Goal: Information Seeking & Learning: Learn about a topic

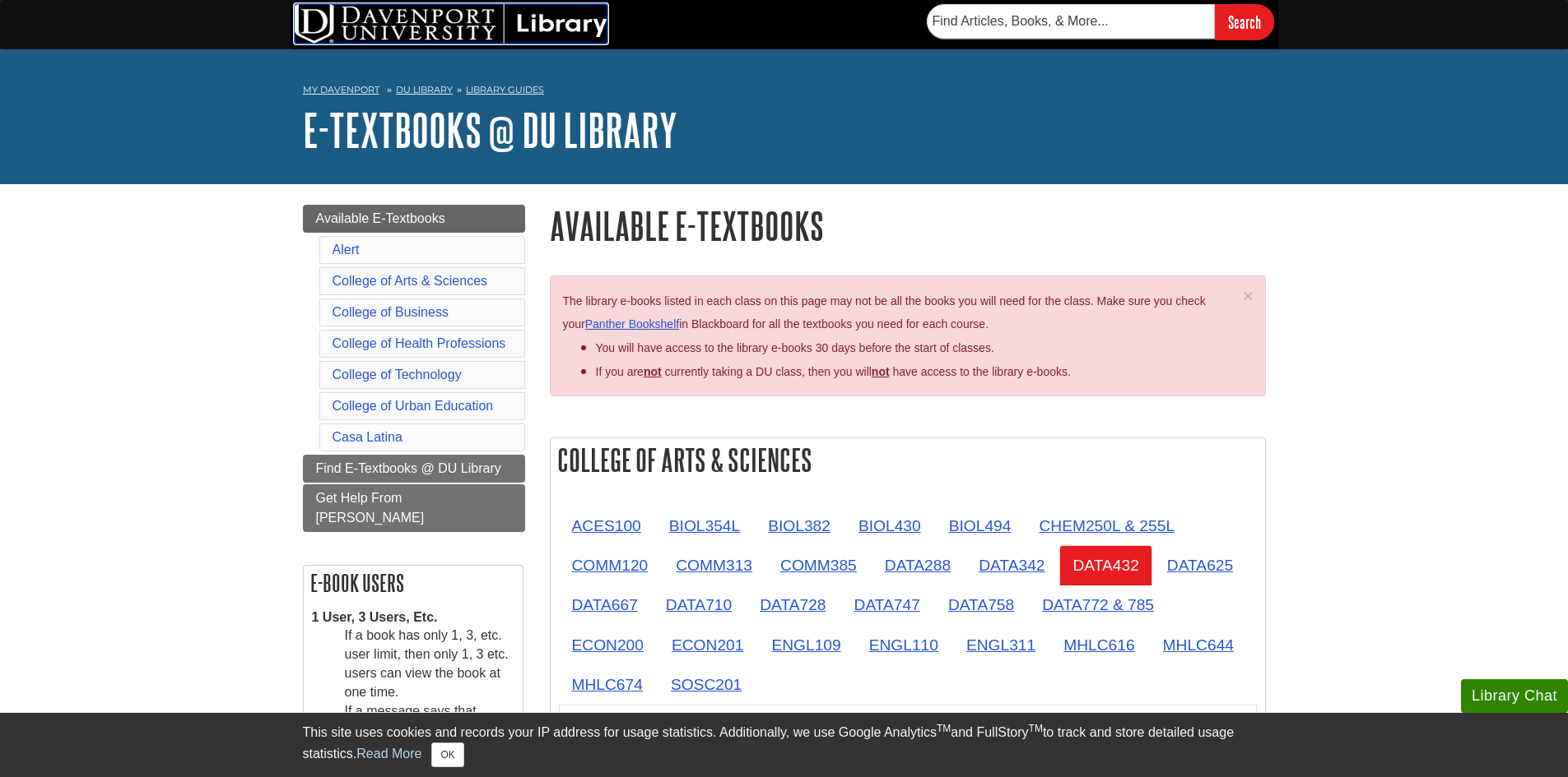
click at [556, 28] on img at bounding box center [451, 24] width 312 height 39
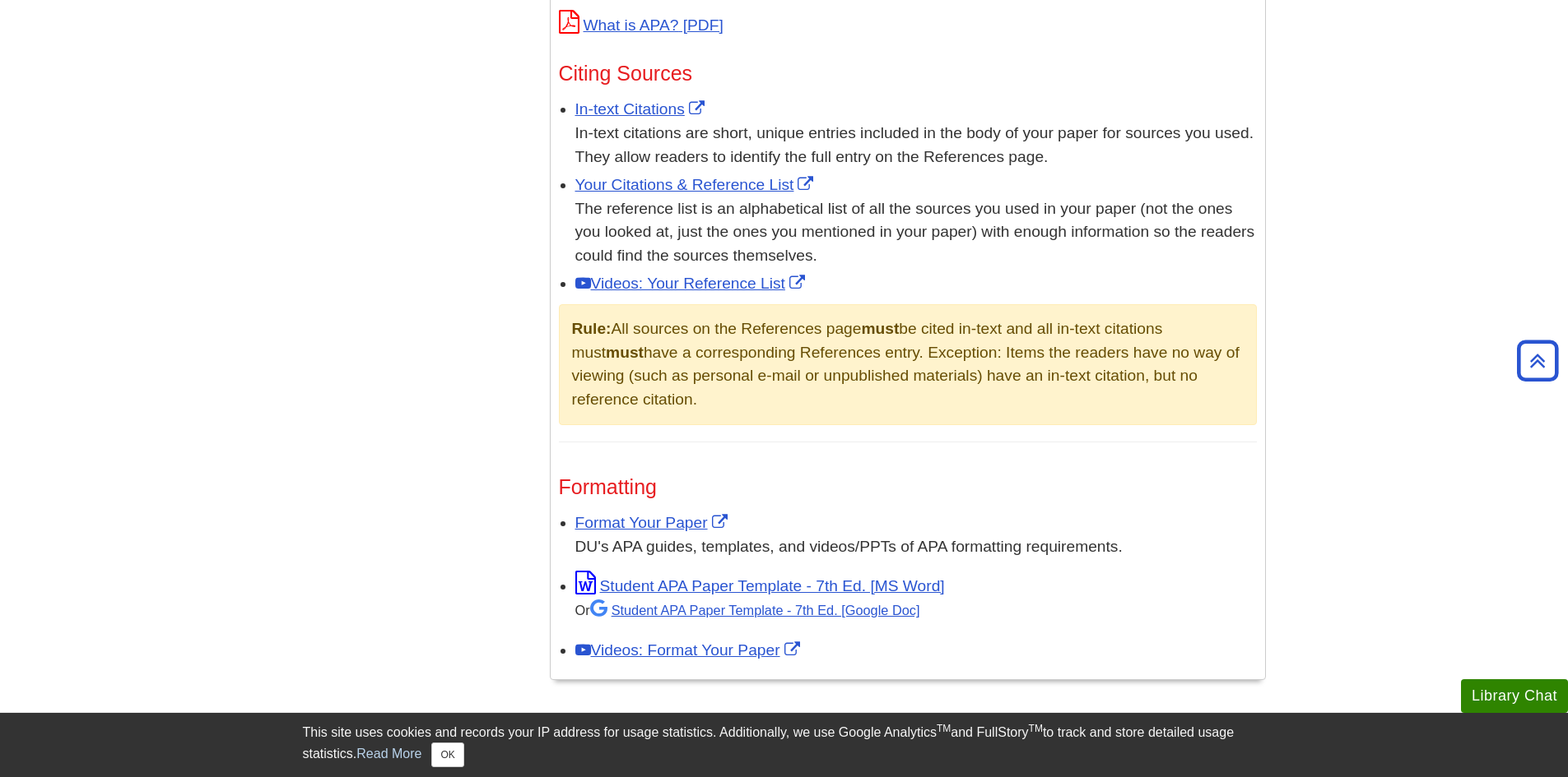
scroll to position [987, 0]
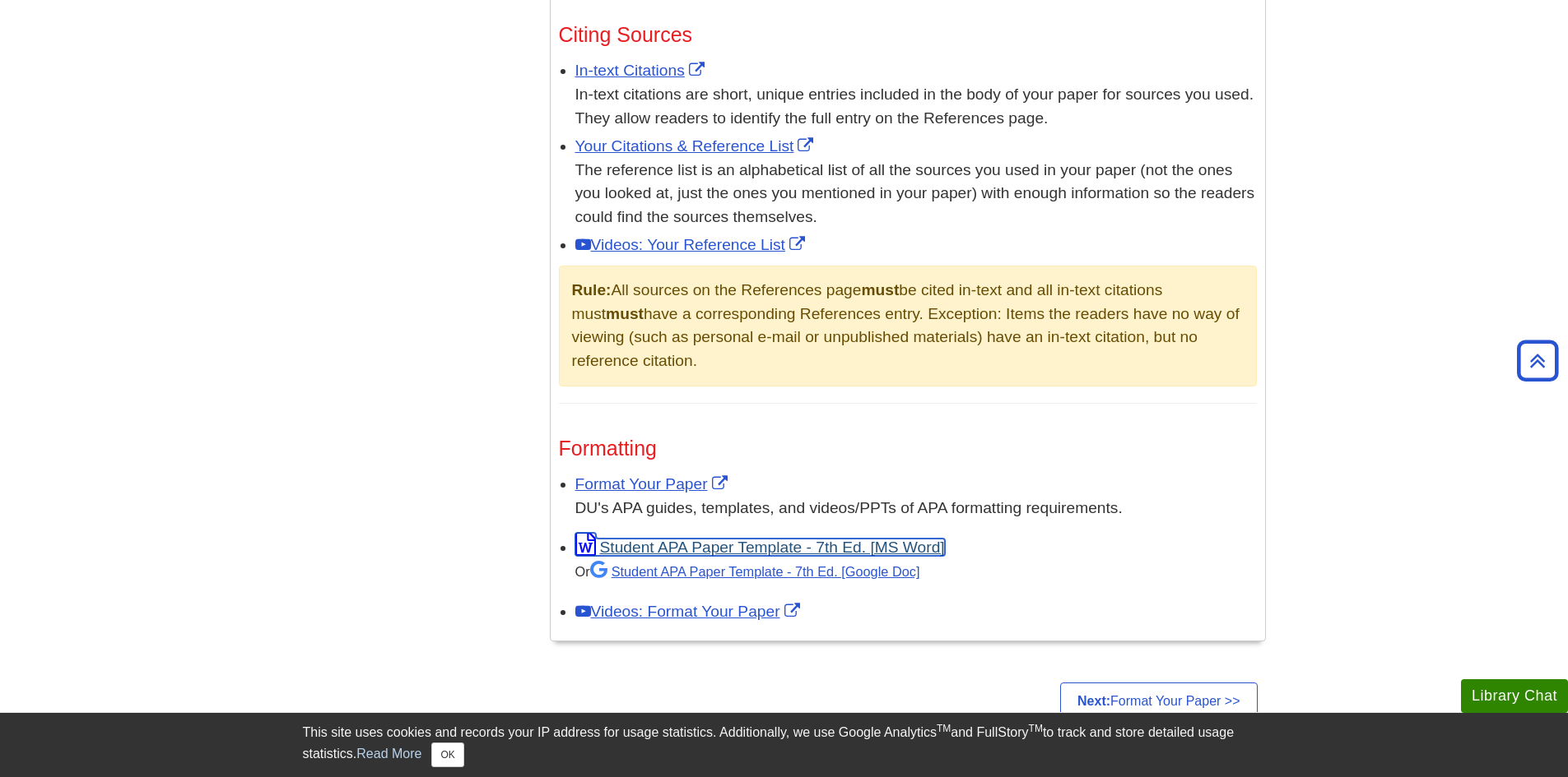
click at [704, 544] on link "Student APA Paper Template - 7th Ed. [MS Word]" at bounding box center [759, 548] width 369 height 17
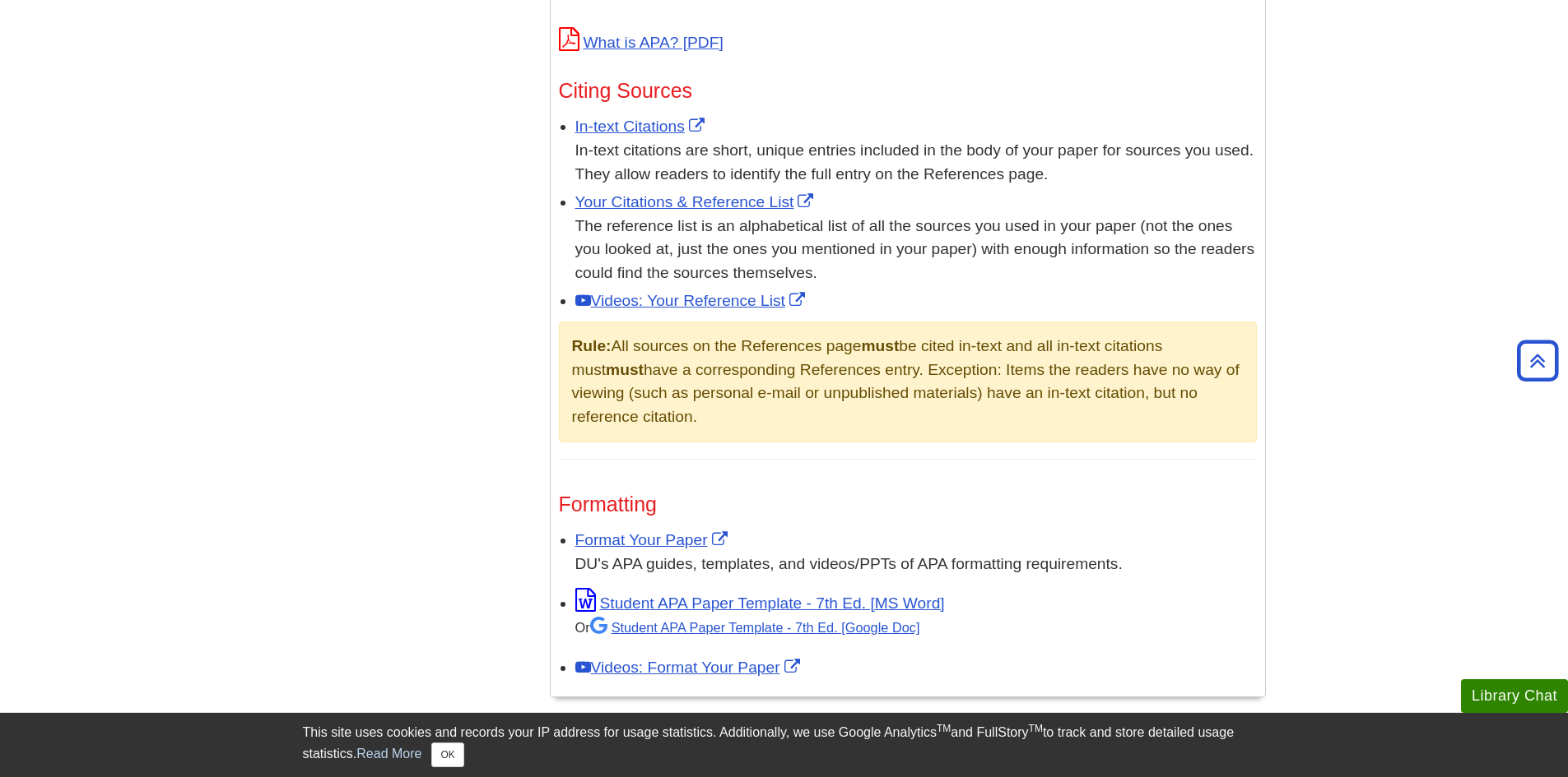
scroll to position [822, 0]
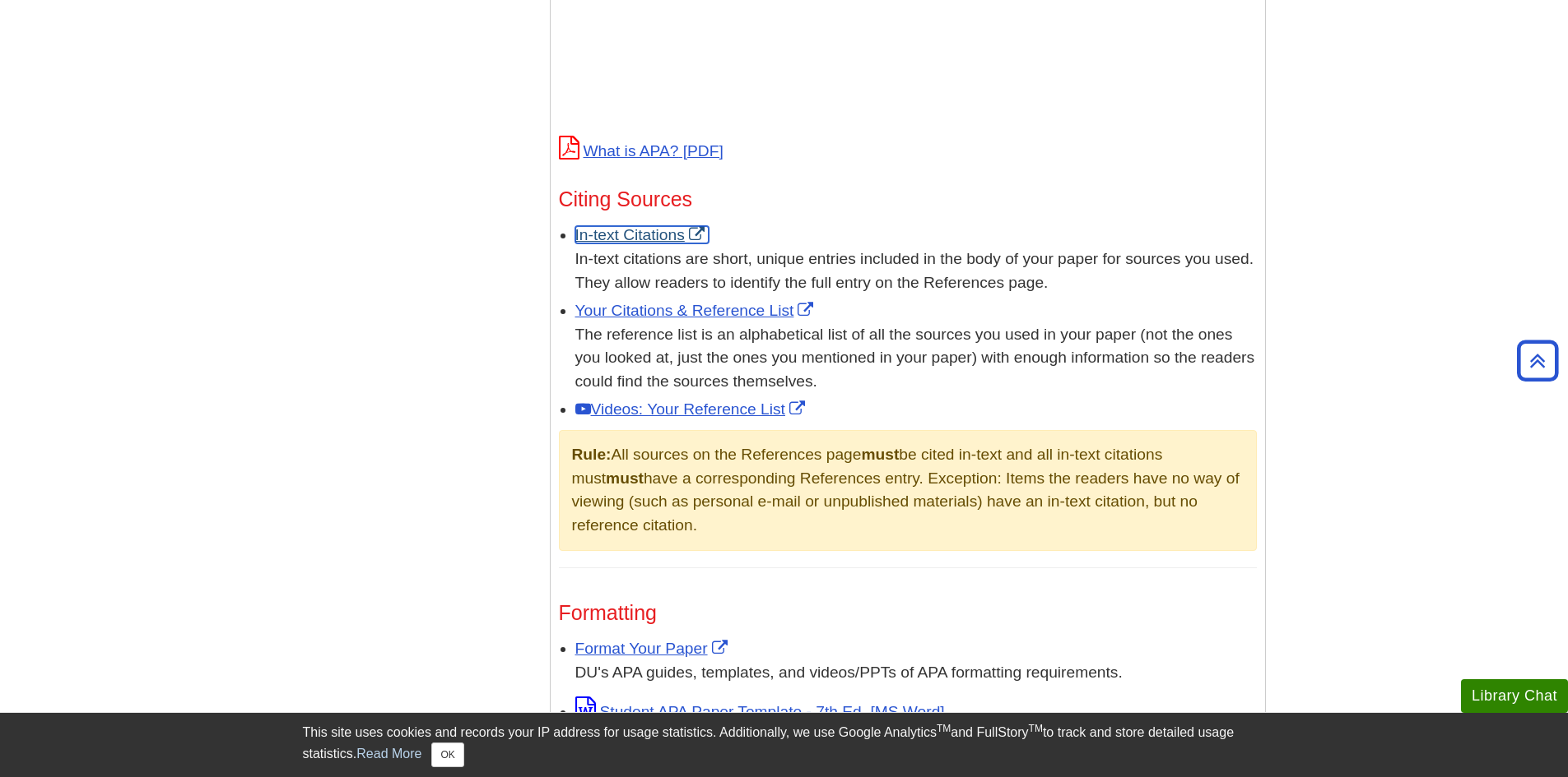
click at [644, 237] on link "In-text Citations" at bounding box center [641, 235] width 134 height 17
click at [739, 306] on link "Your Citations & Reference List" at bounding box center [696, 310] width 243 height 17
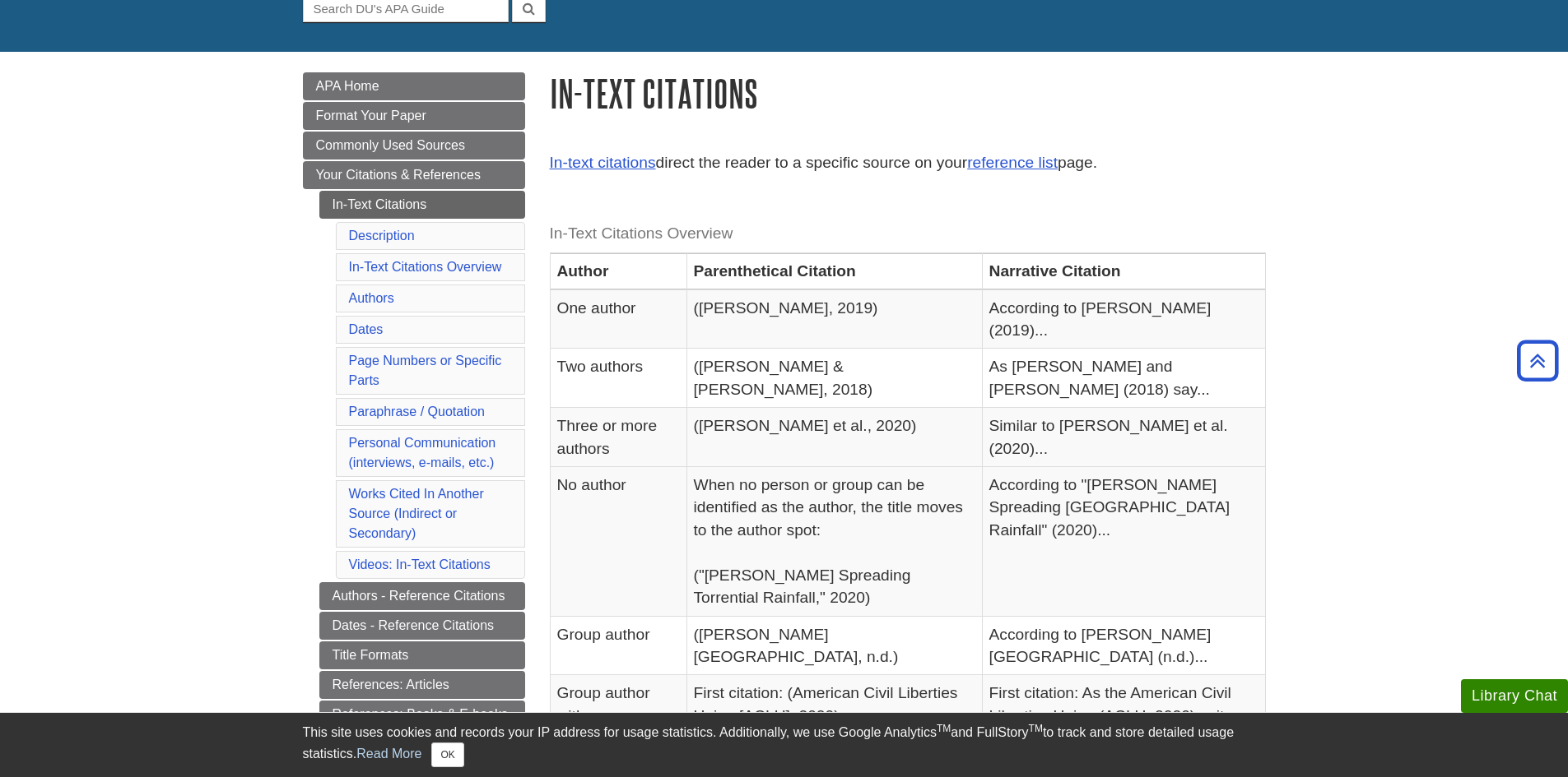
scroll to position [165, 0]
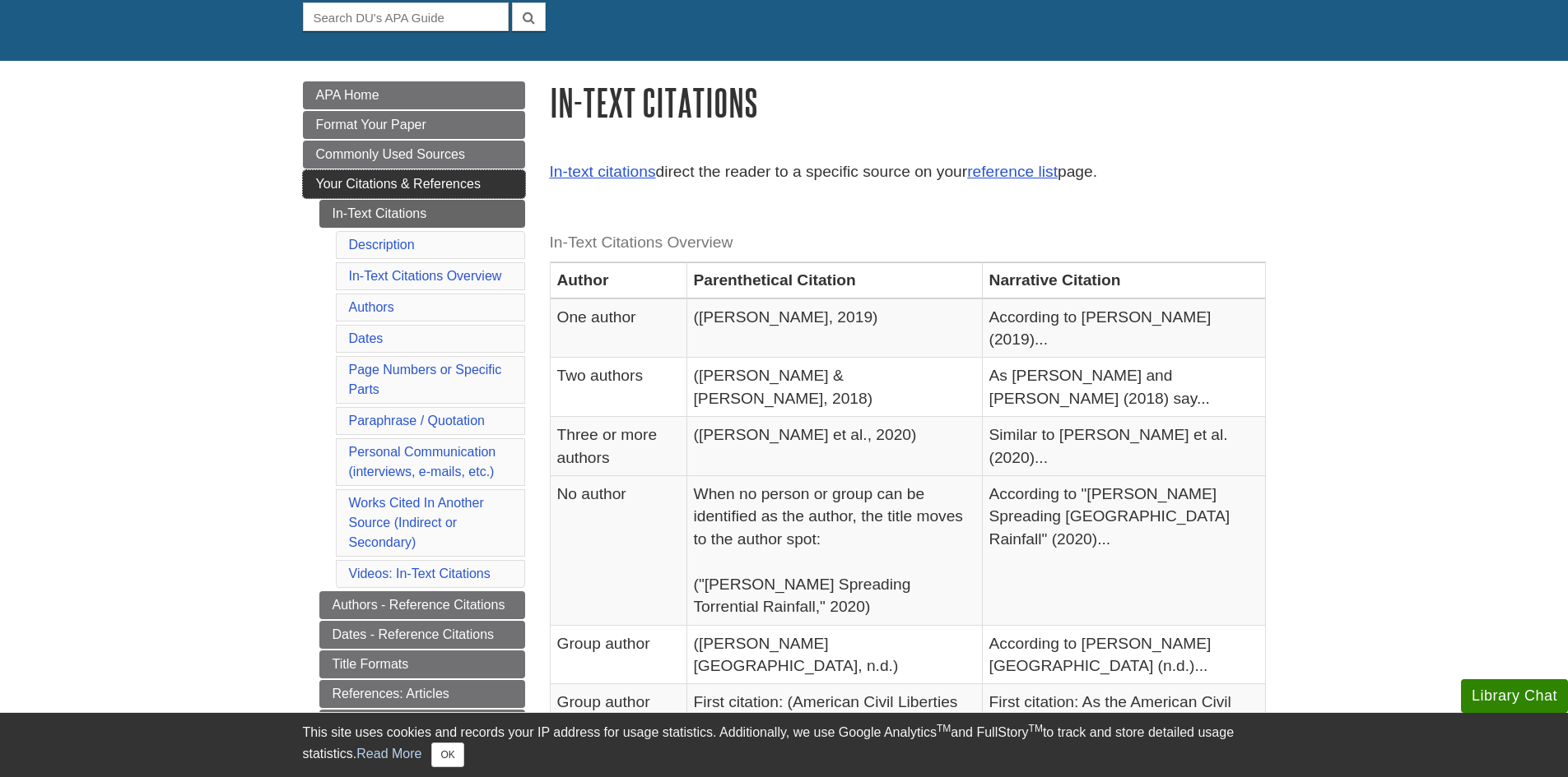
click at [458, 180] on span "Your Citations & References" at bounding box center [398, 184] width 165 height 14
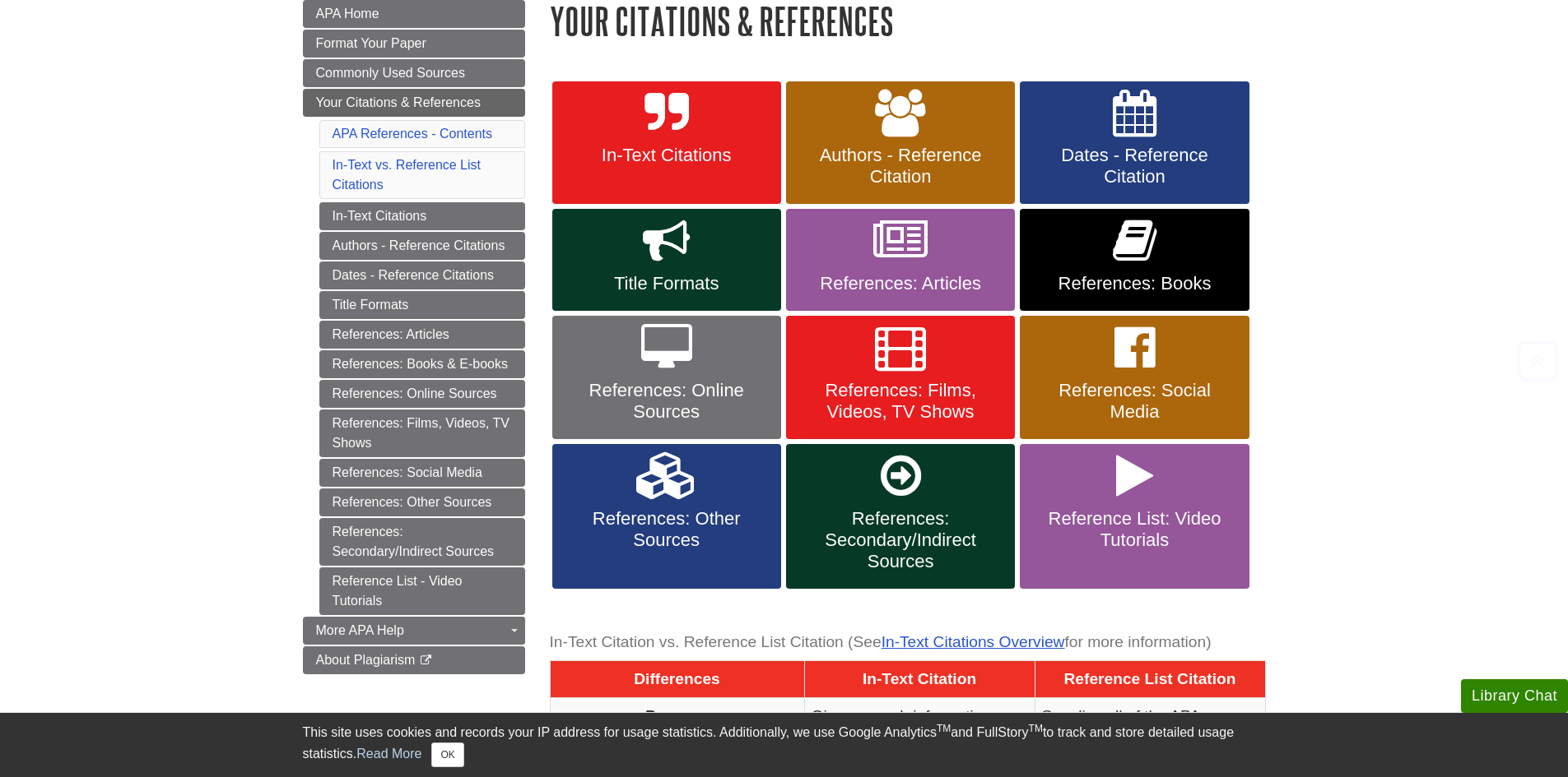
scroll to position [247, 0]
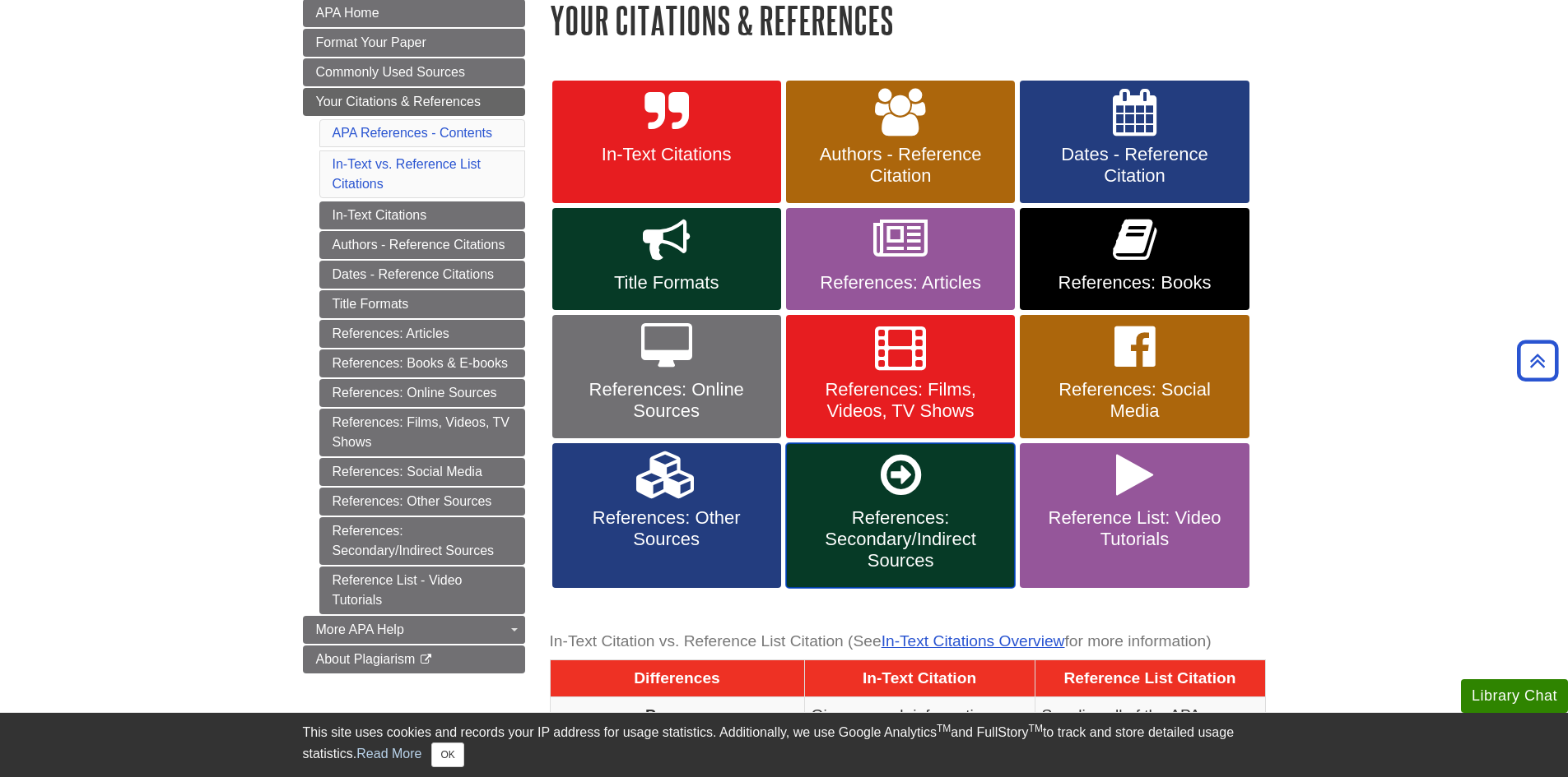
click at [900, 539] on span "References: Secondary/Indirect Sources" at bounding box center [900, 540] width 204 height 65
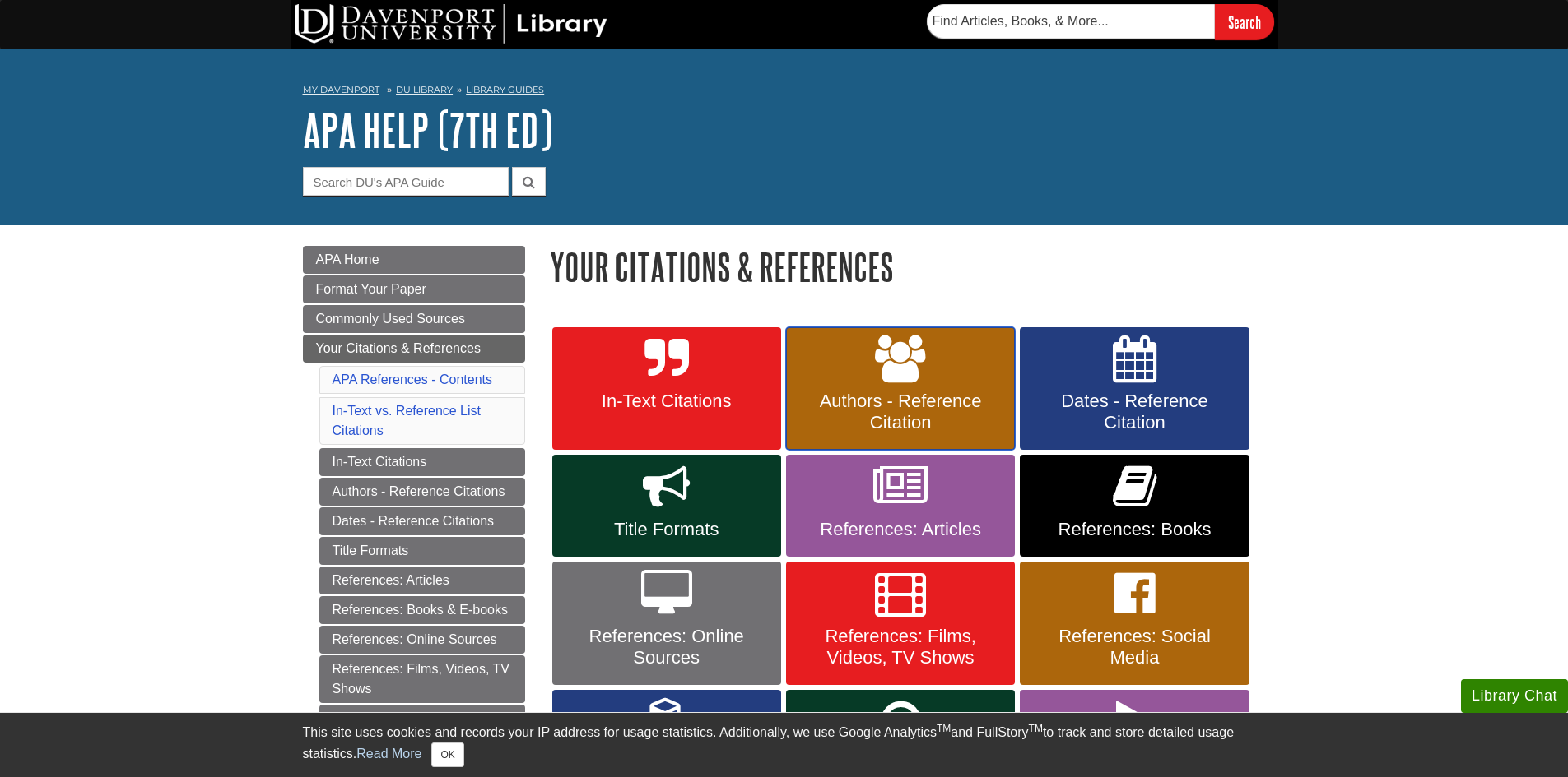
click at [843, 393] on span "Authors - Reference Citation" at bounding box center [900, 412] width 204 height 43
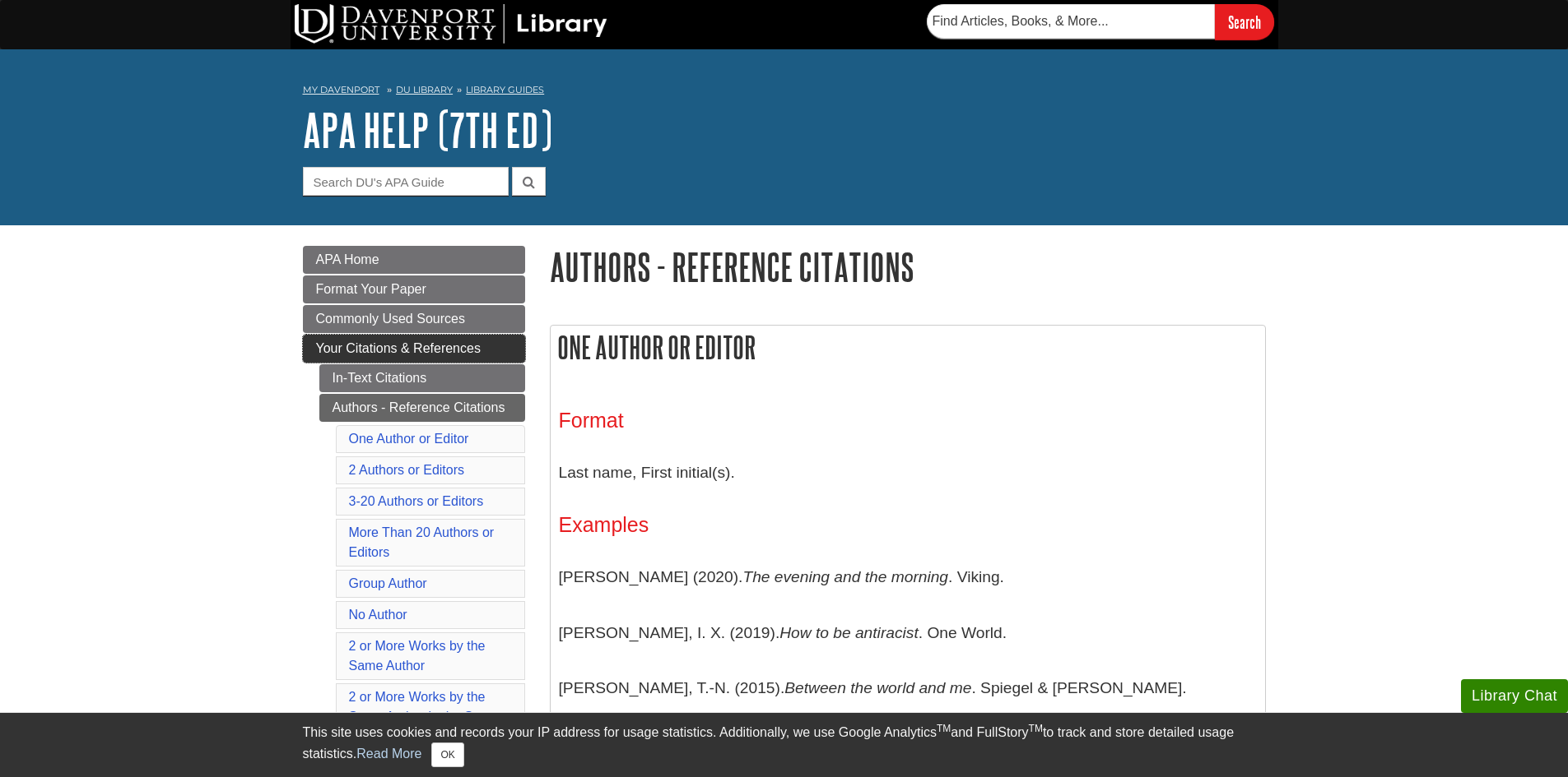
click at [402, 346] on span "Your Citations & References" at bounding box center [398, 348] width 165 height 14
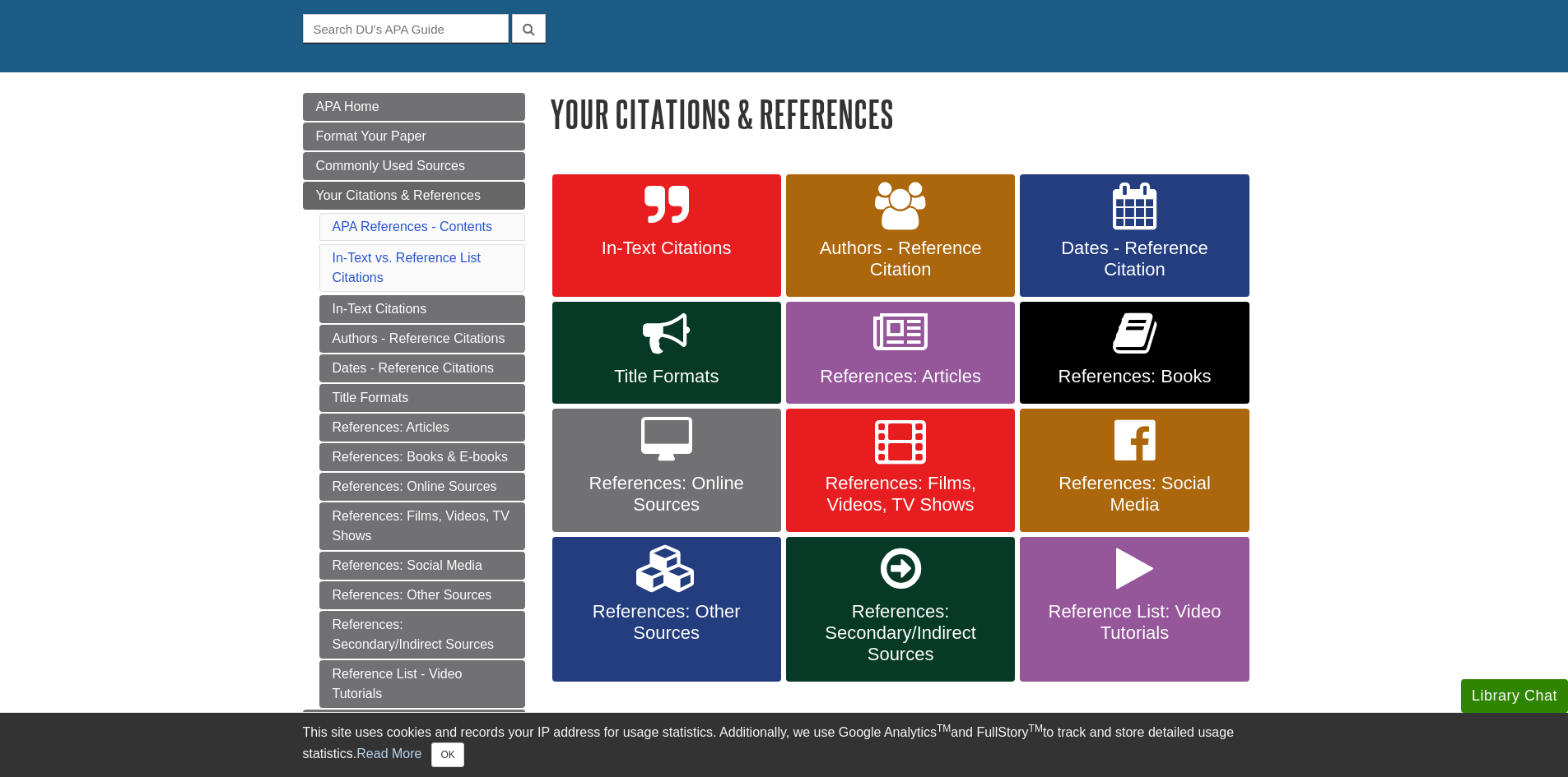
scroll to position [247, 0]
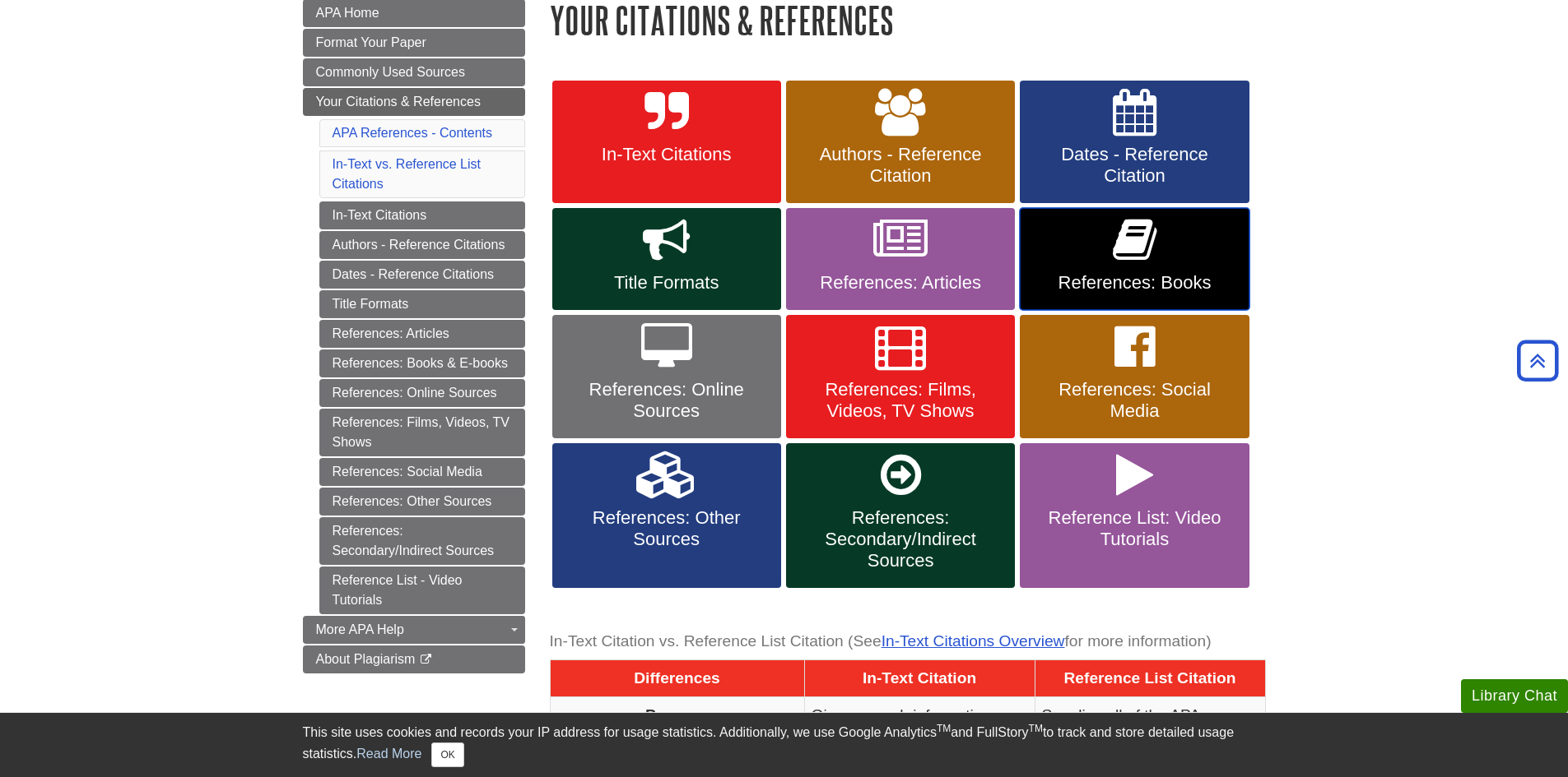
click at [1106, 261] on link "References: Books" at bounding box center [1134, 259] width 229 height 102
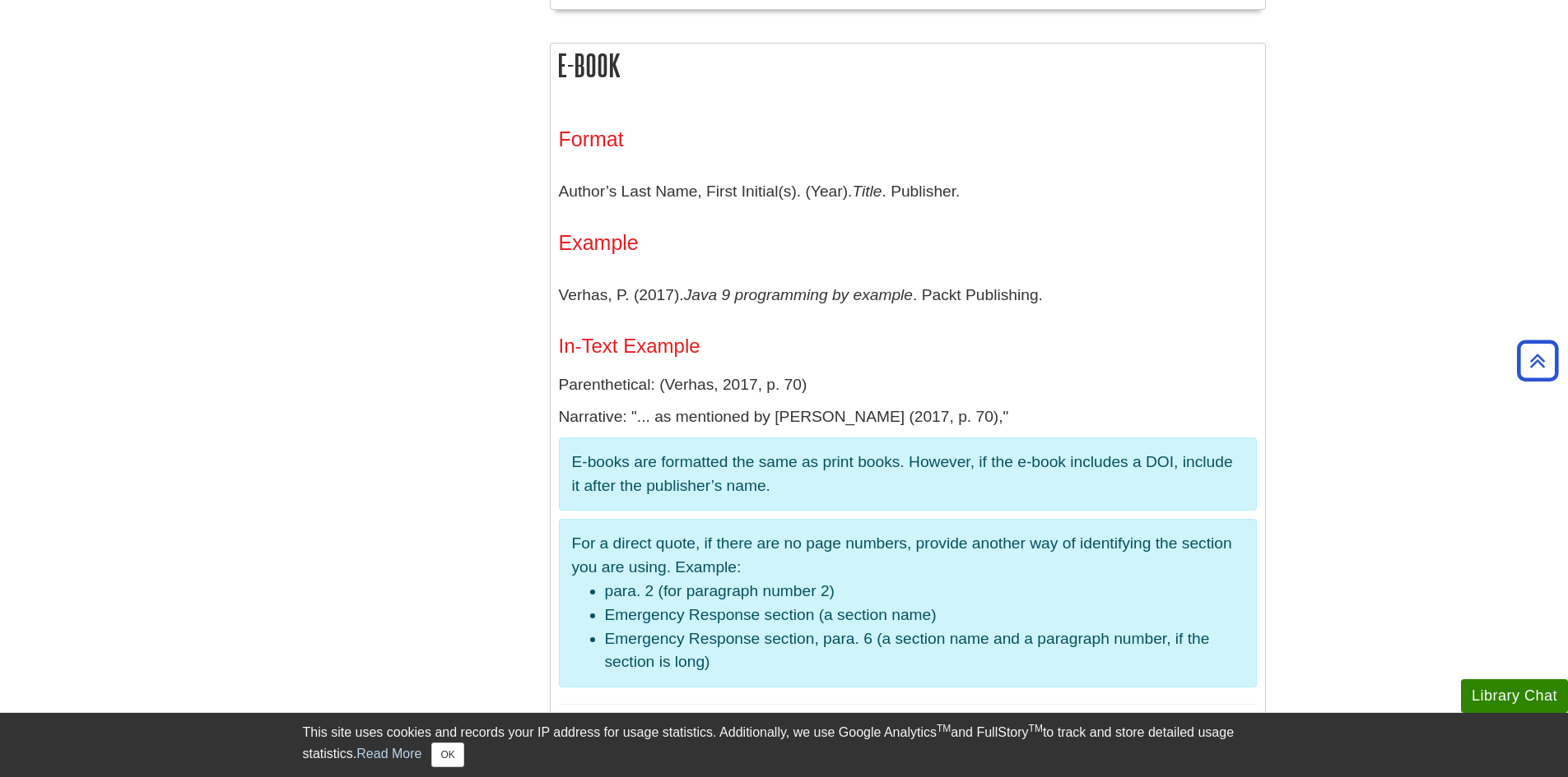
scroll to position [2797, 0]
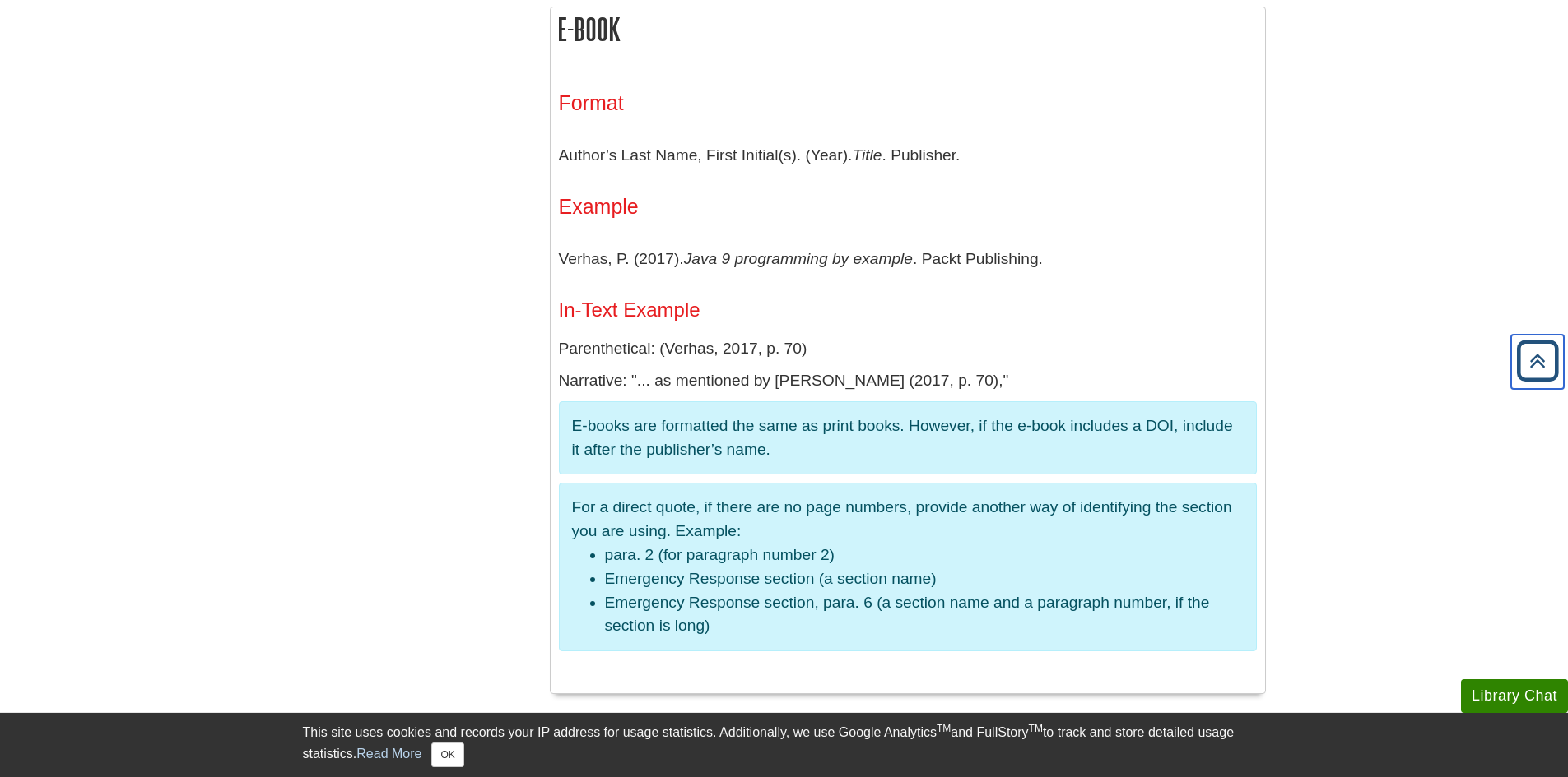
click at [1530, 362] on icon "Back to Top" at bounding box center [1537, 361] width 52 height 52
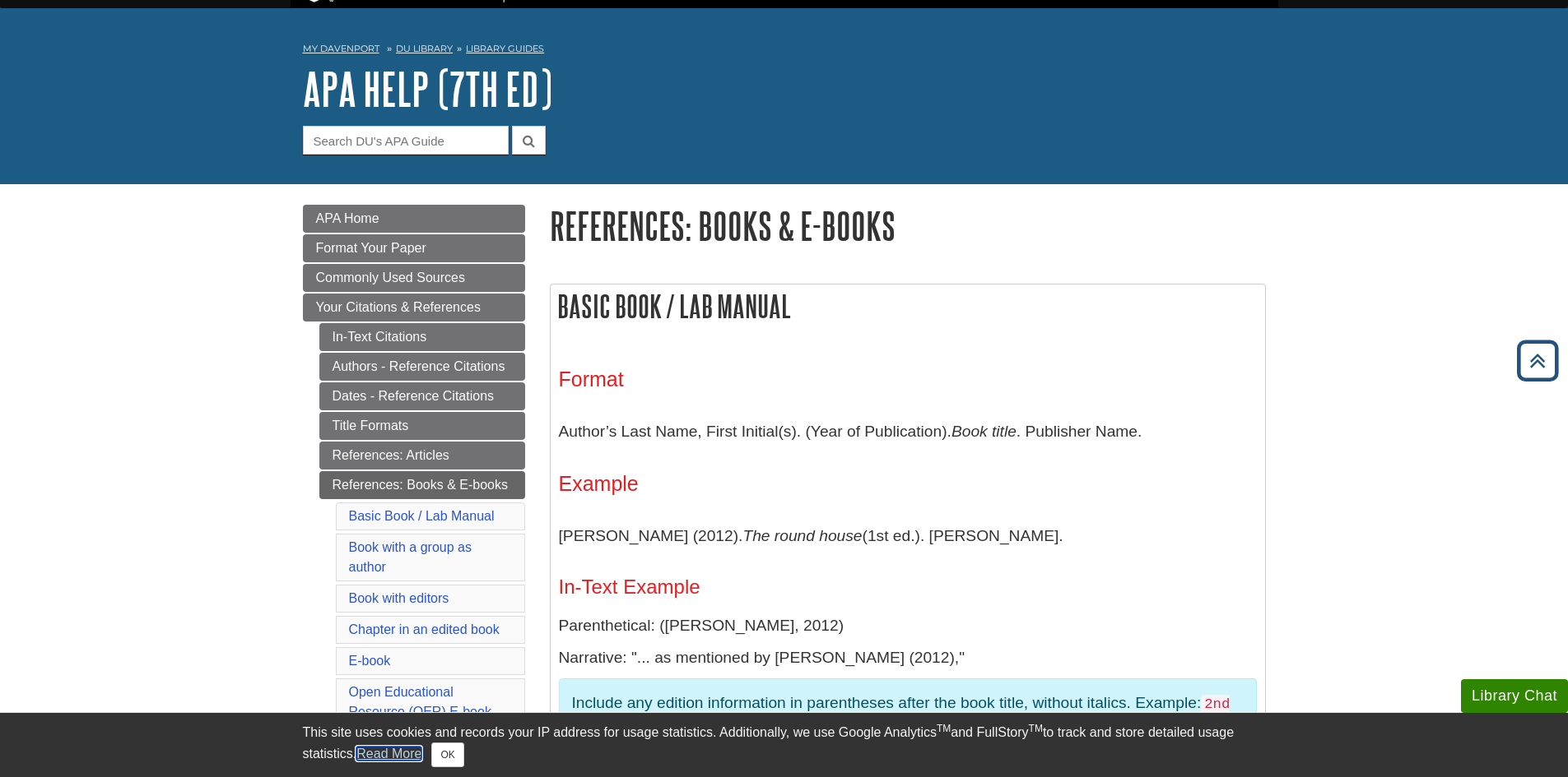
scroll to position [0, 0]
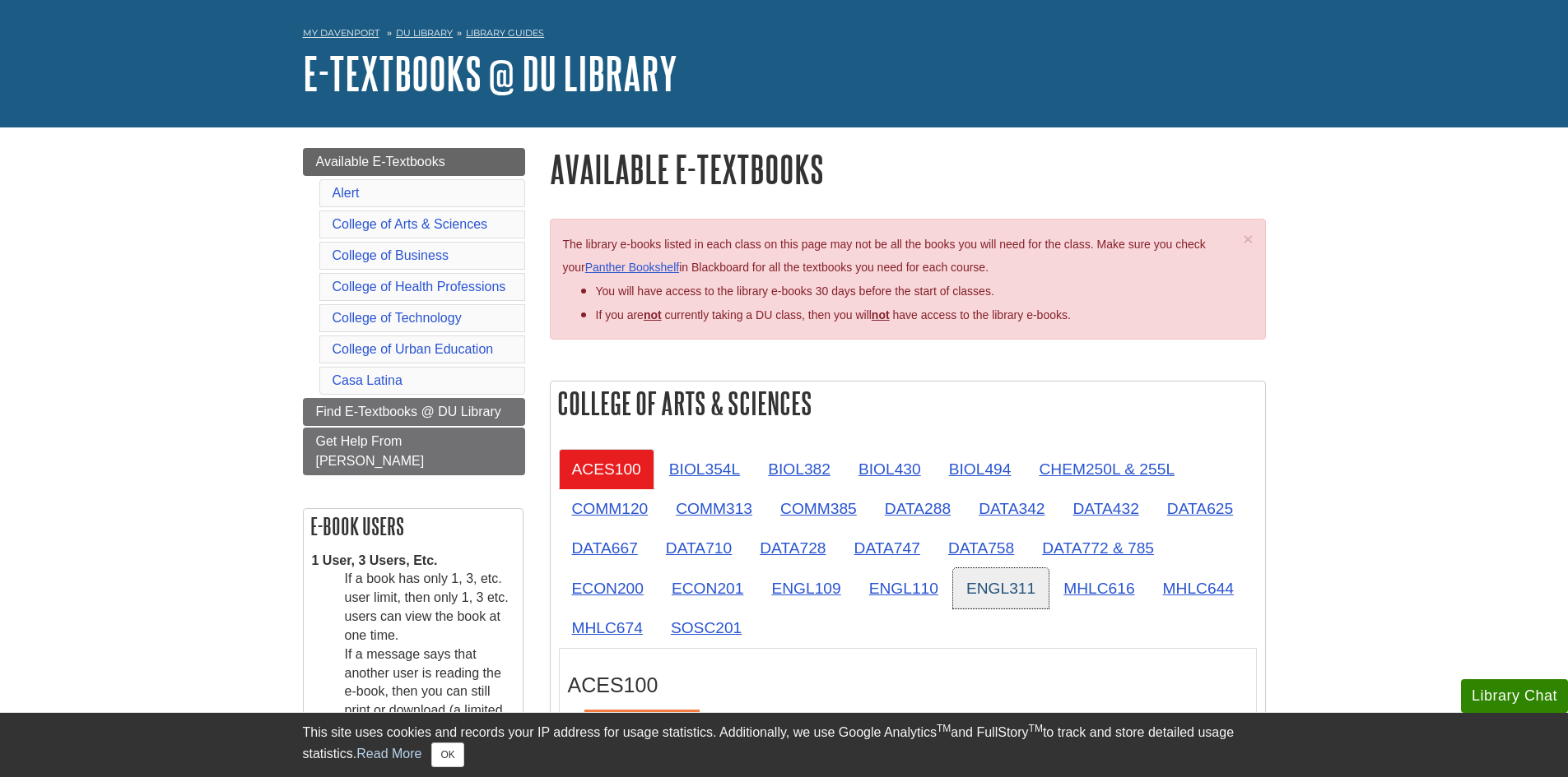
scroll to position [82, 0]
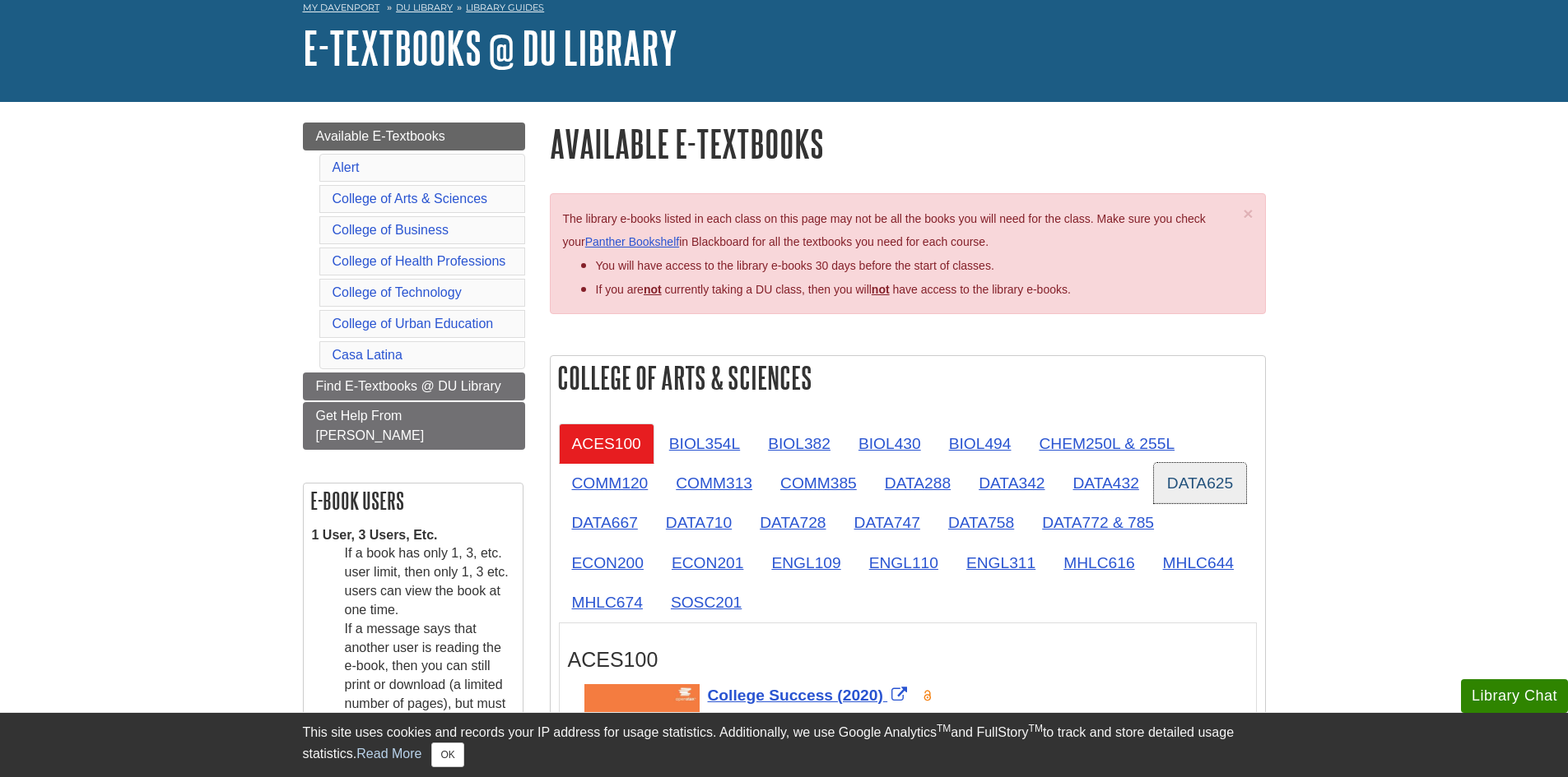
click at [1216, 473] on link "DATA625" at bounding box center [1200, 483] width 92 height 40
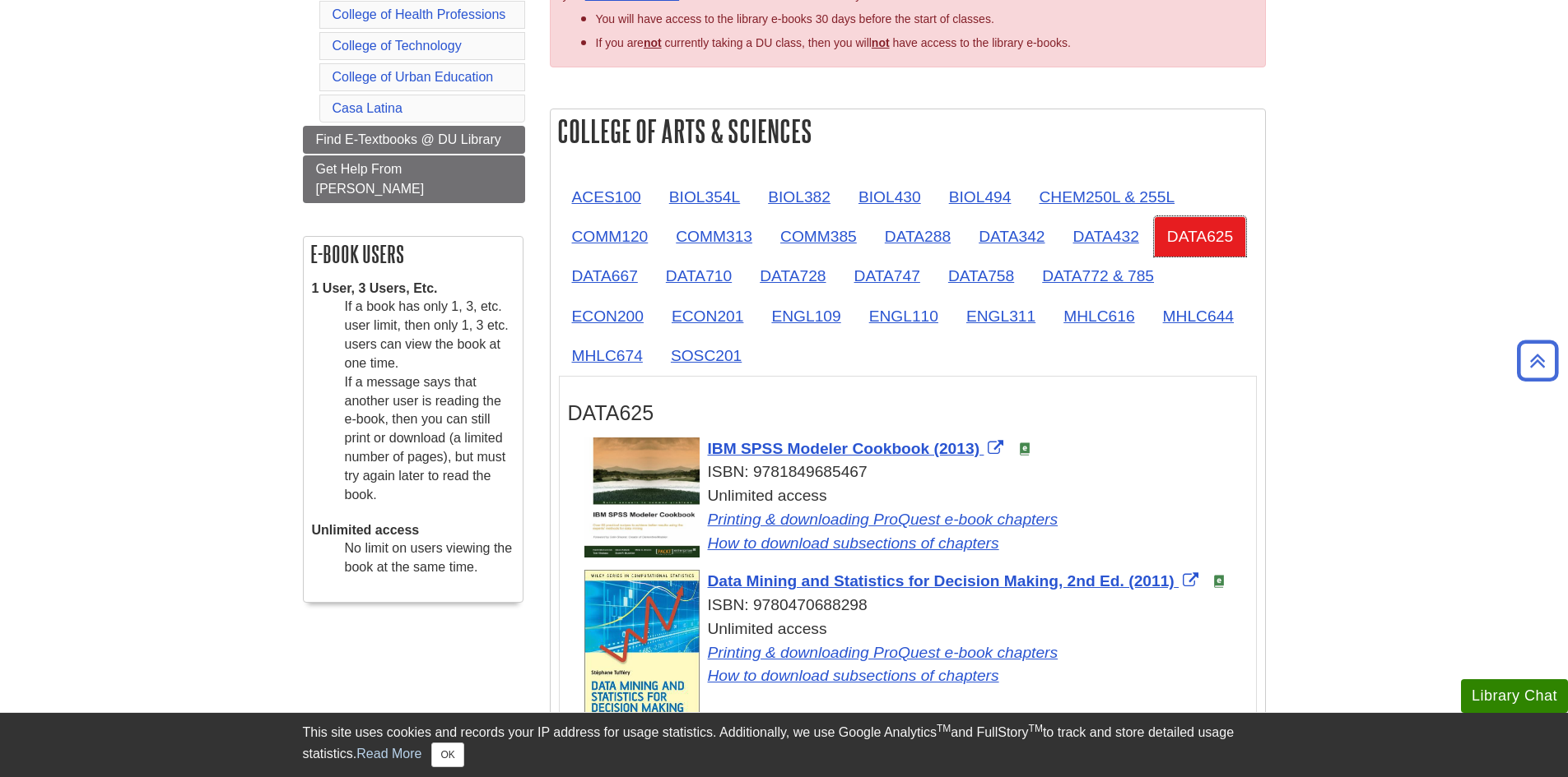
scroll to position [494, 0]
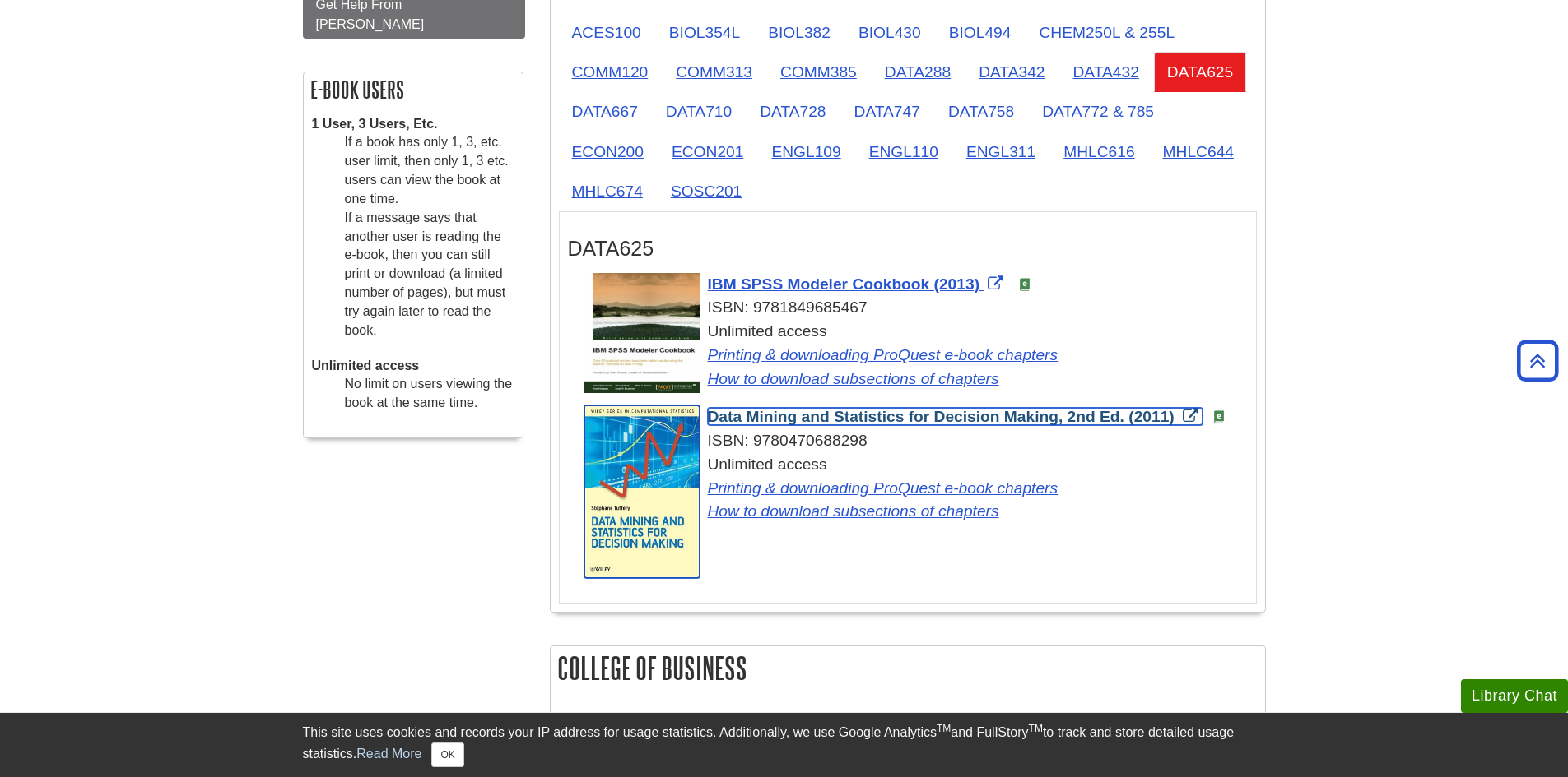
click at [1000, 417] on span "Data Mining and Statistics for Decision Making, 2nd Ed. (2011)" at bounding box center [941, 417] width 467 height 17
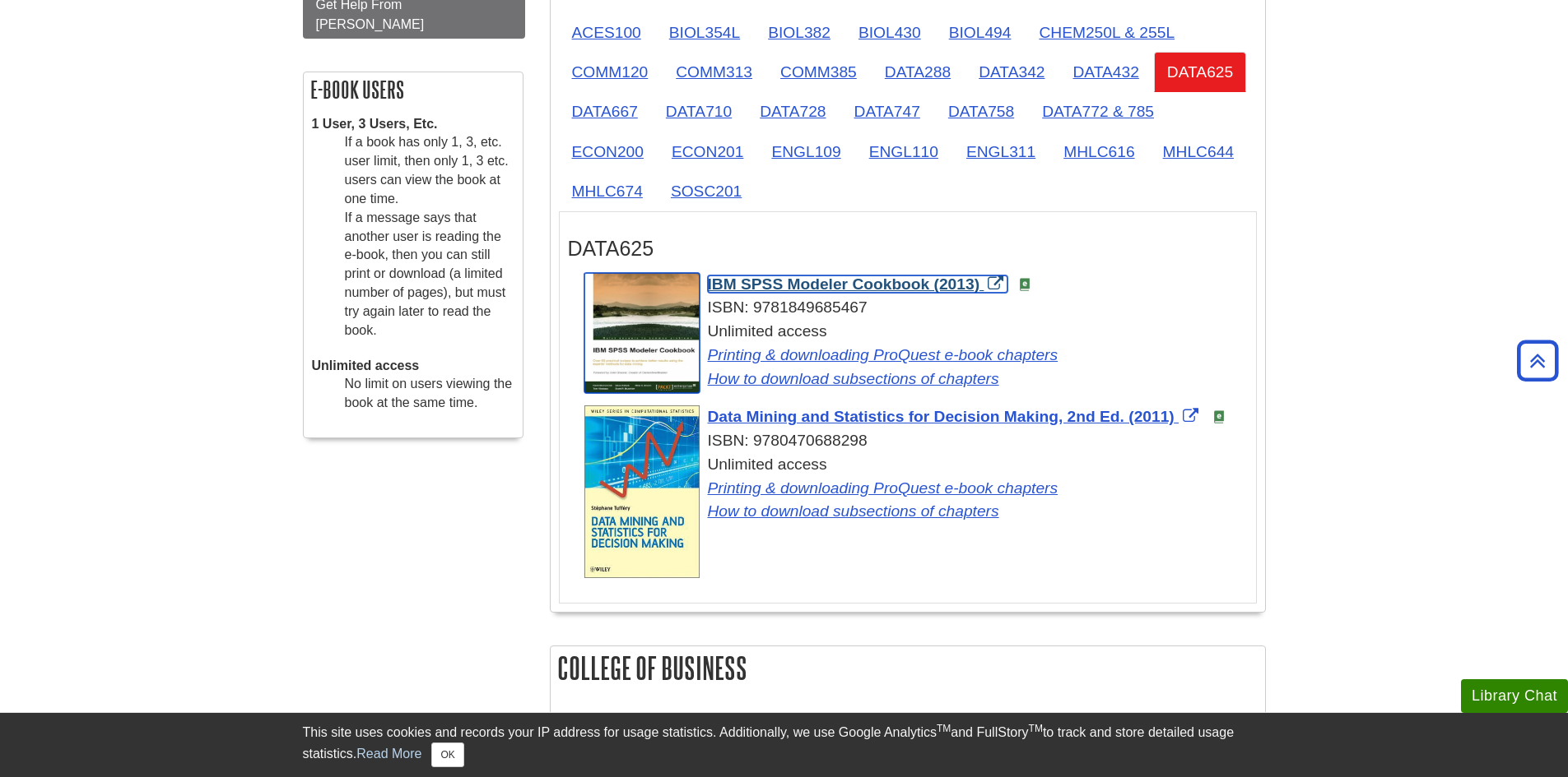
click at [824, 284] on span "IBM SPSS Modeler Cookbook (2013)" at bounding box center [844, 284] width 272 height 17
